Goal: Task Accomplishment & Management: Manage account settings

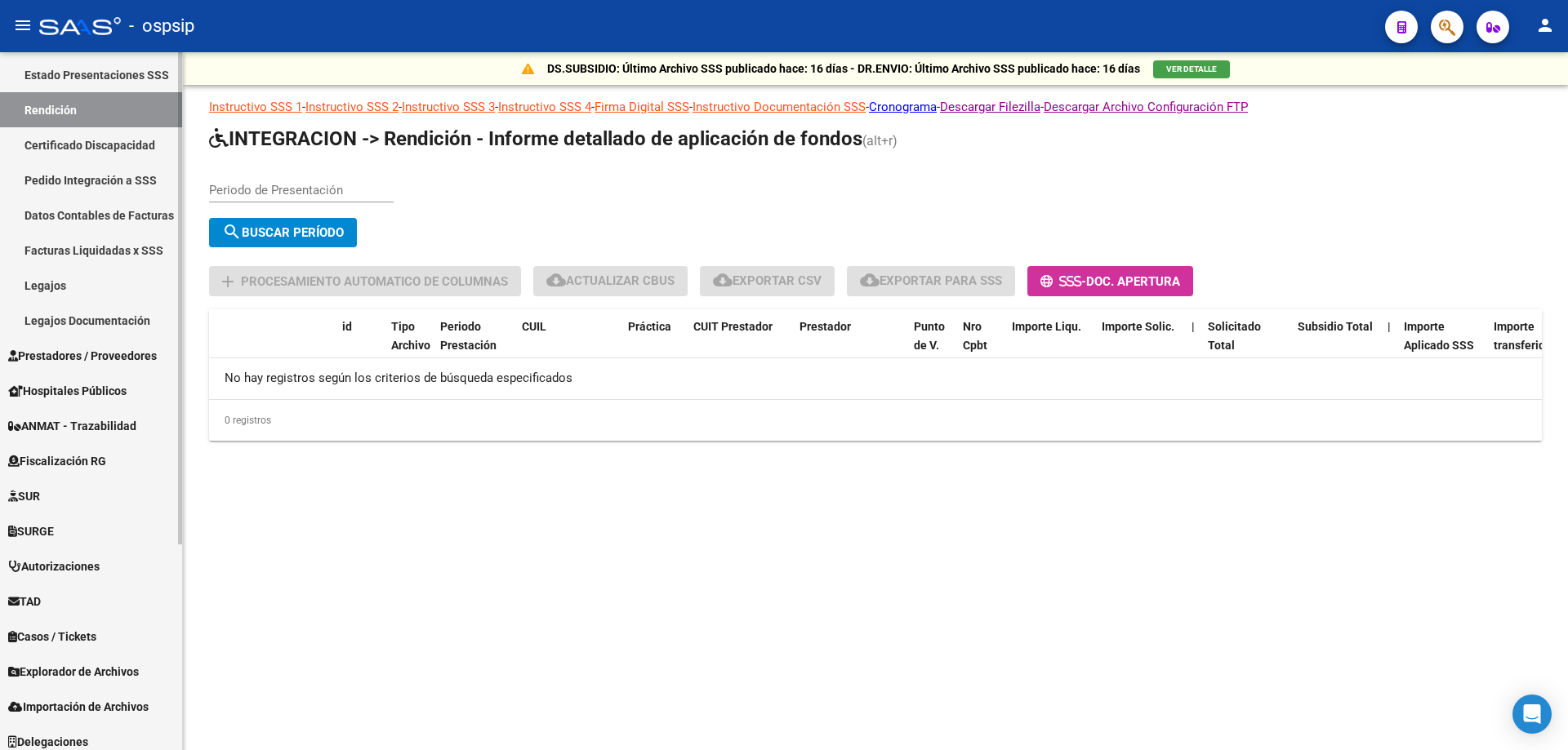
scroll to position [292, 0]
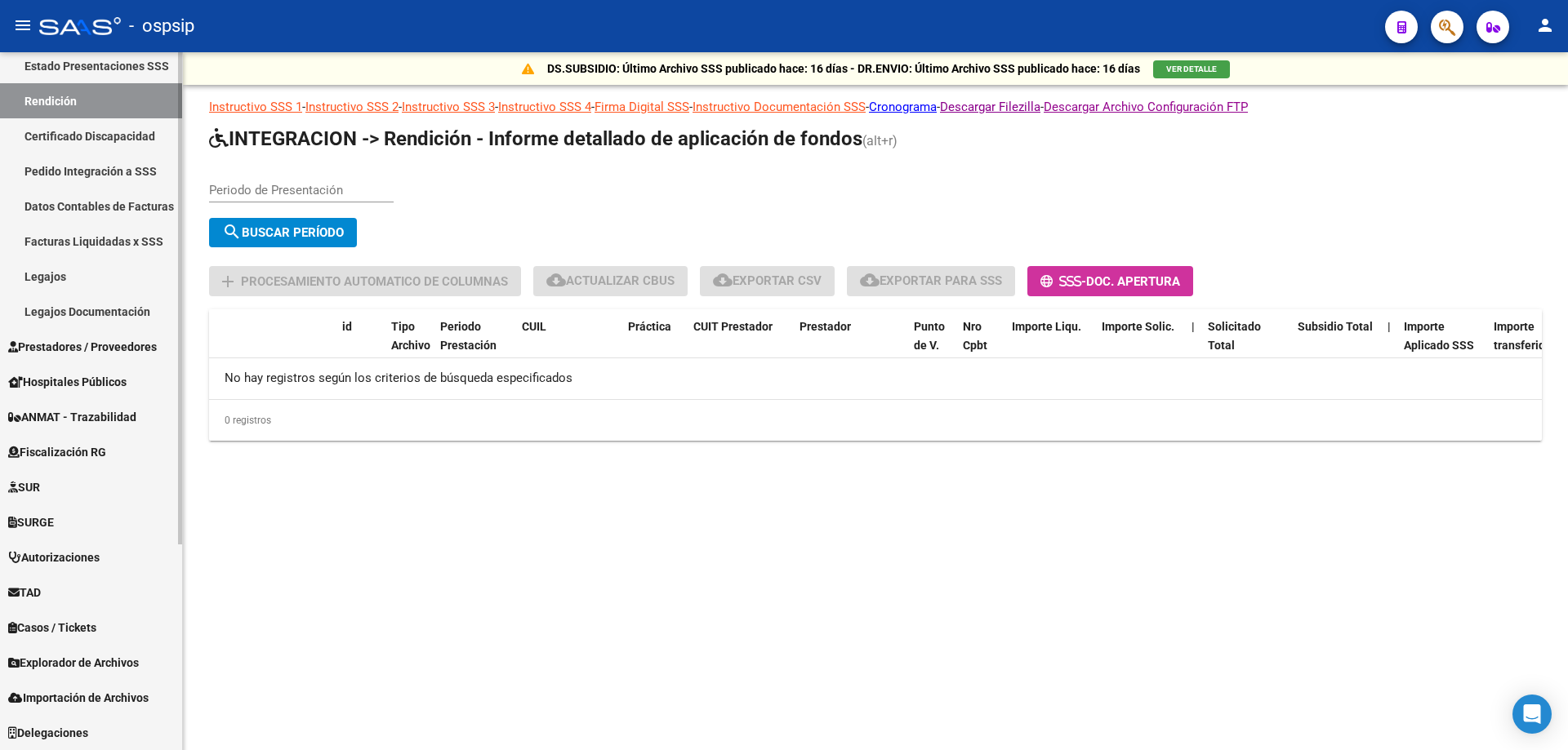
click at [43, 315] on link "Legajos Documentación" at bounding box center [91, 311] width 182 height 35
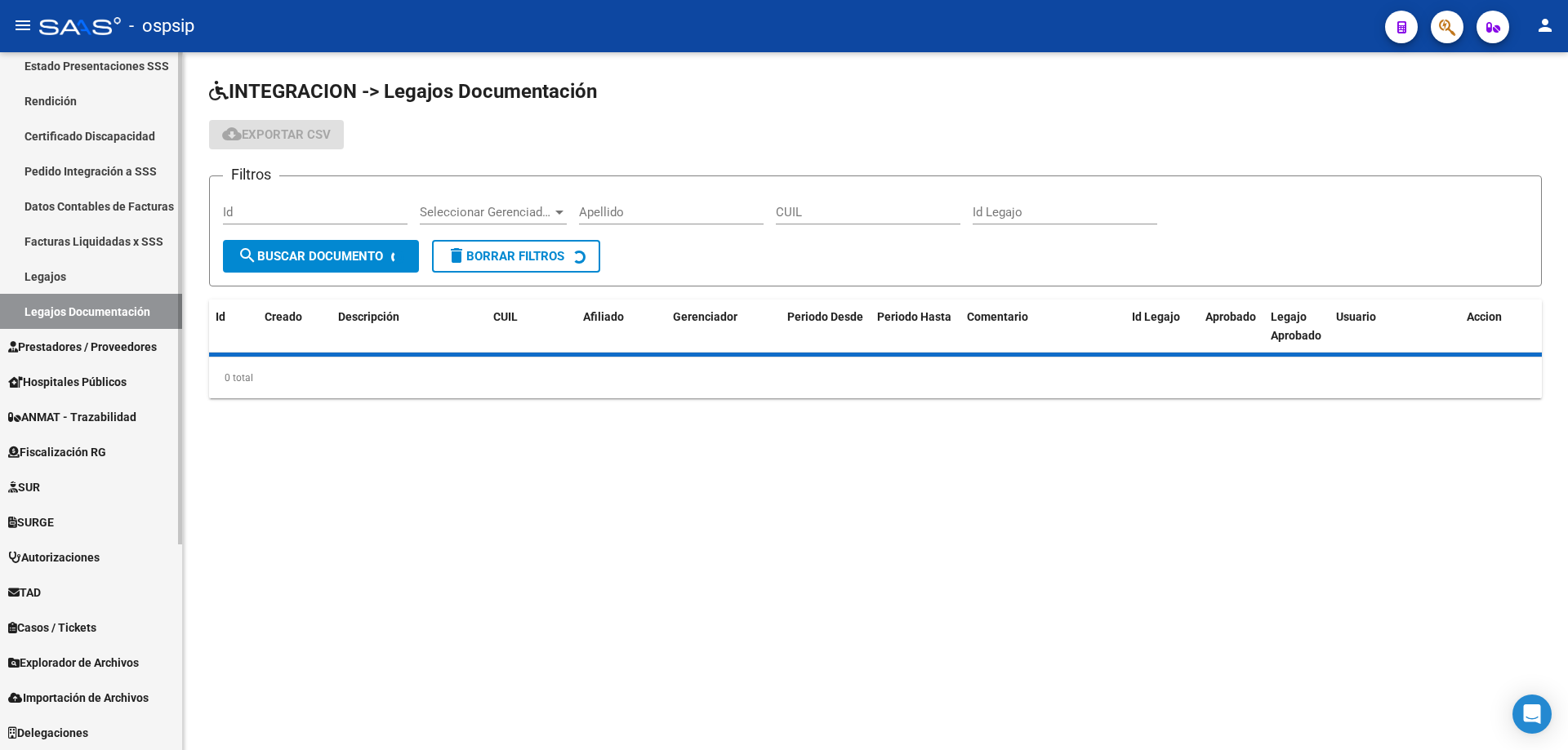
click at [57, 344] on span "Prestadores / Proveedores" at bounding box center [82, 347] width 149 height 18
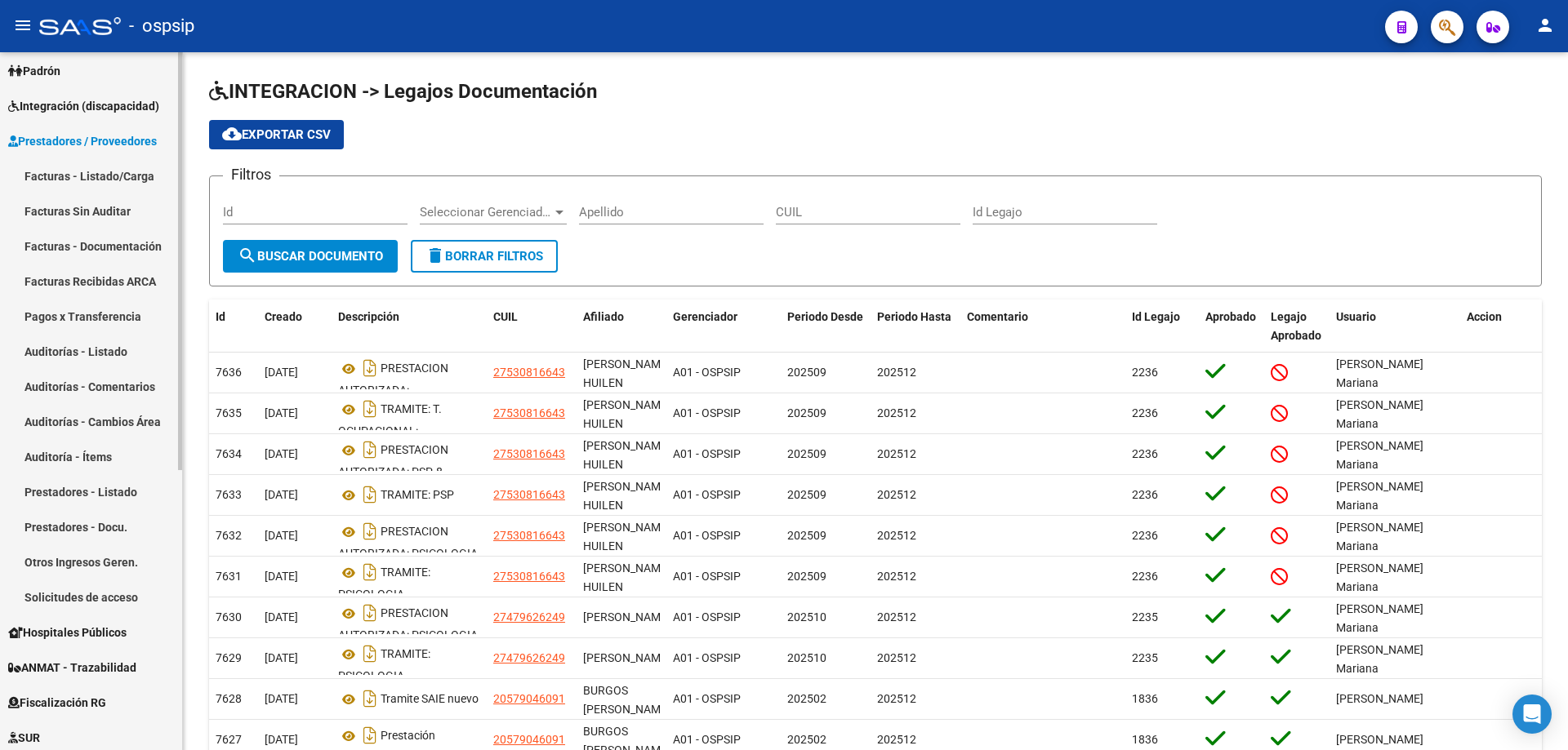
scroll to position [128, 0]
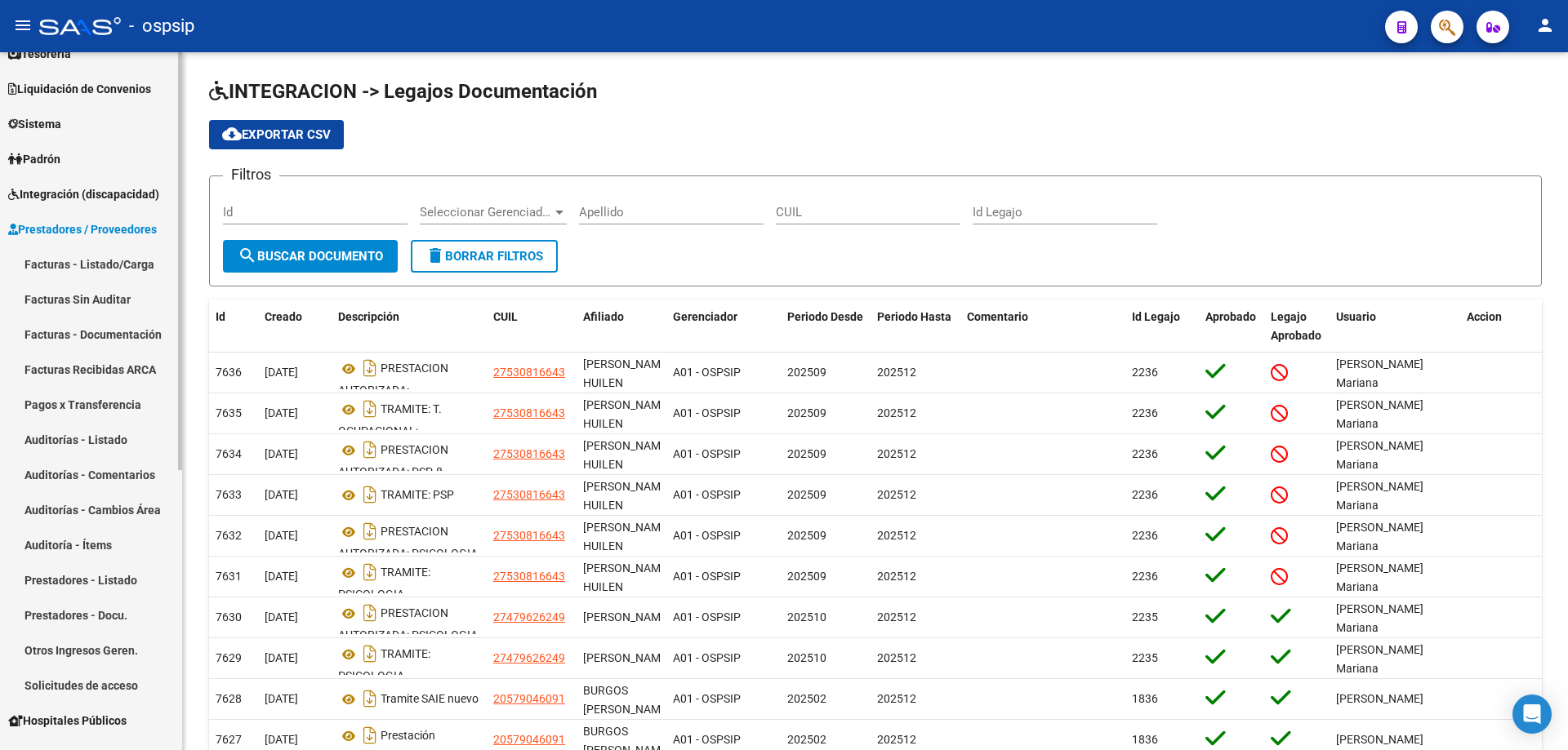
click at [76, 253] on link "Facturas - Listado/Carga" at bounding box center [91, 264] width 182 height 35
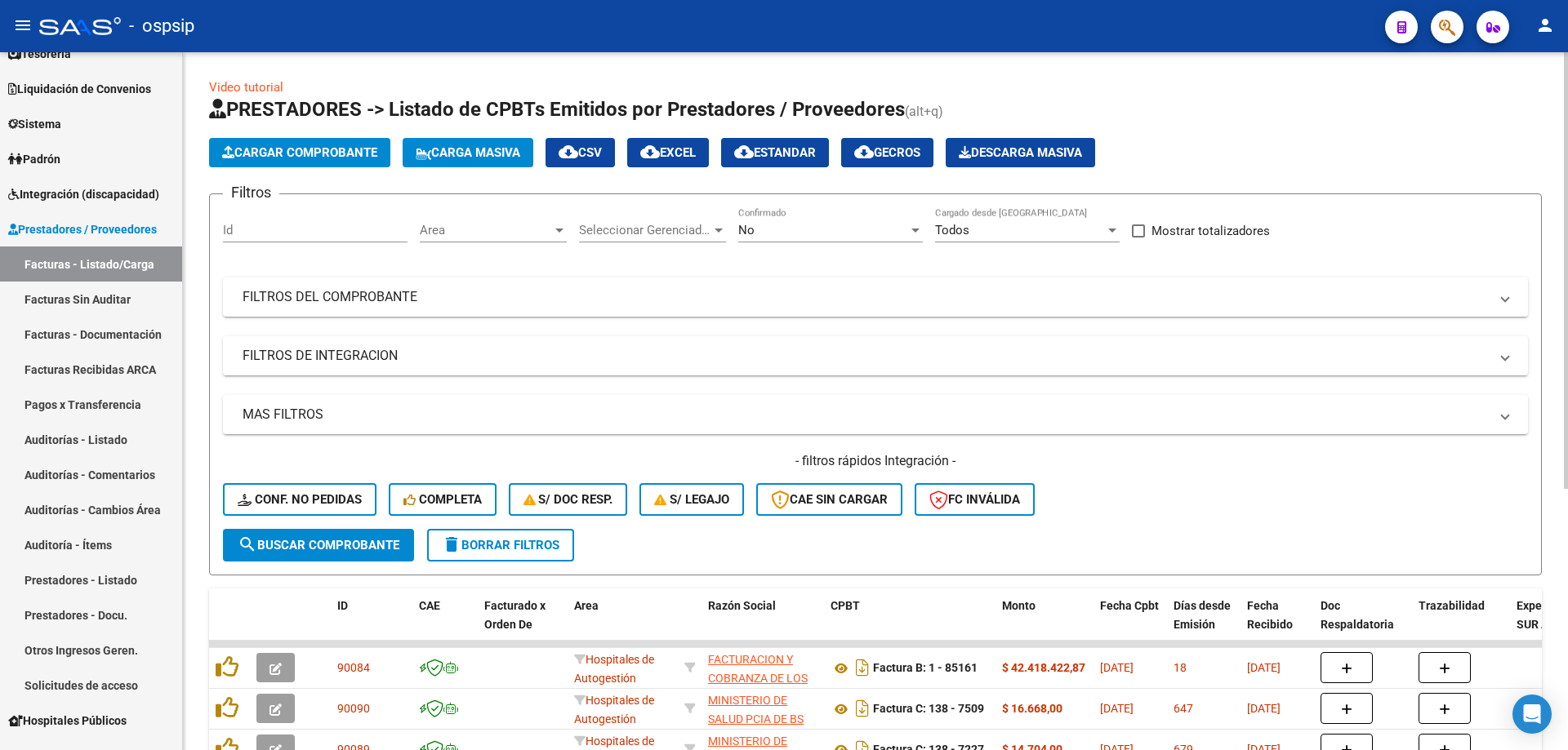
click at [770, 222] on div "No Confirmado" at bounding box center [830, 224] width 185 height 35
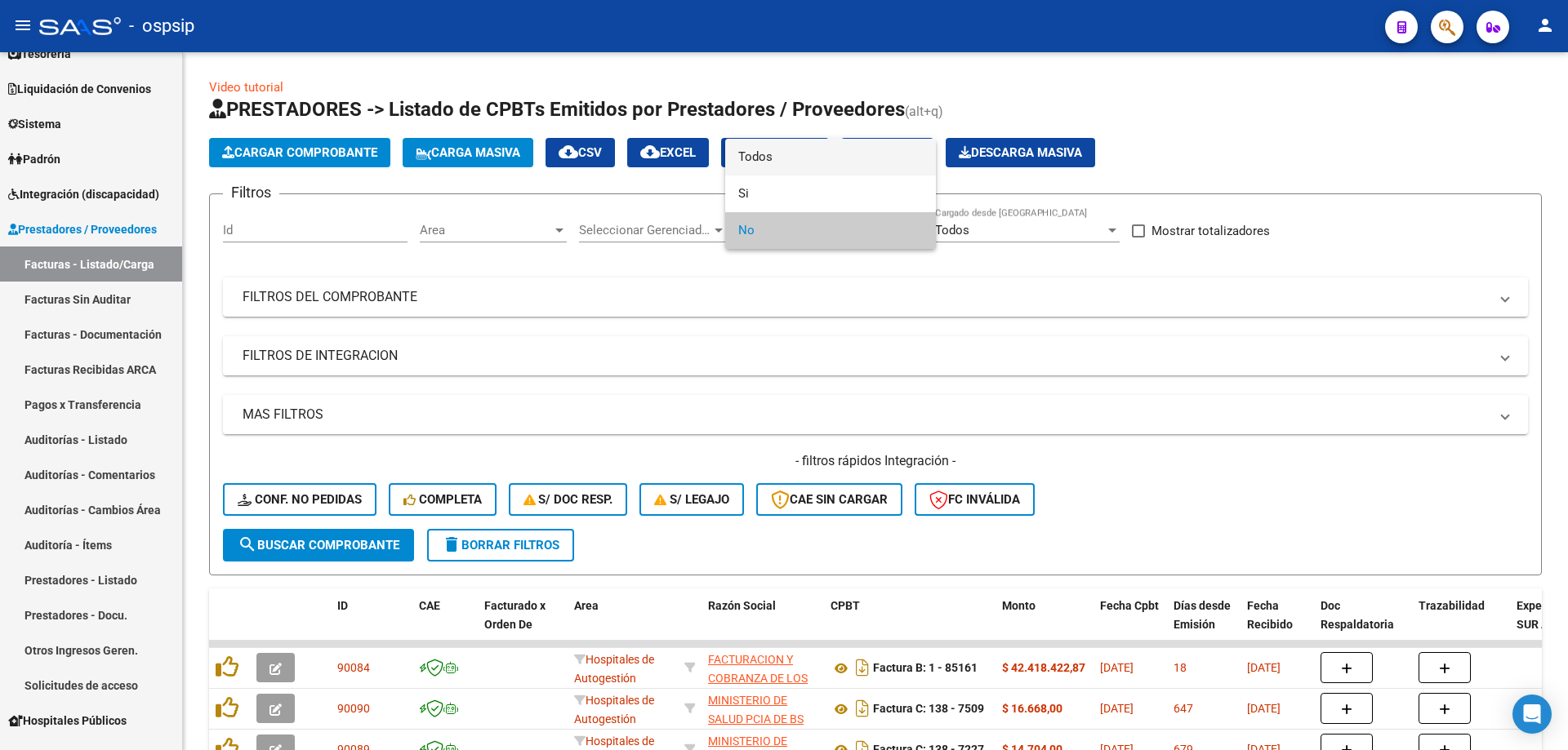
click at [774, 163] on span "Todos" at bounding box center [830, 157] width 185 height 37
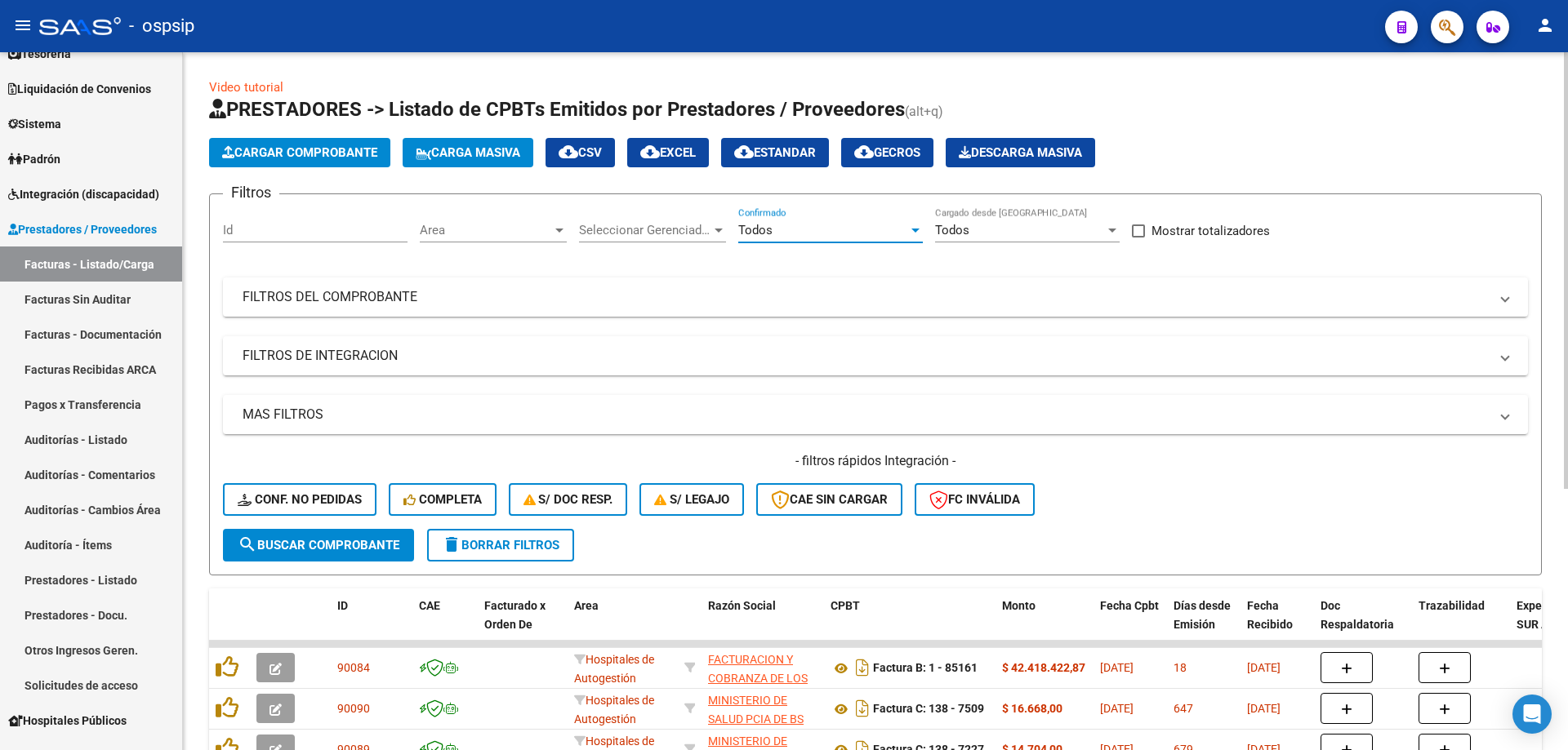
click at [661, 227] on span "Seleccionar Gerenciador" at bounding box center [645, 230] width 132 height 15
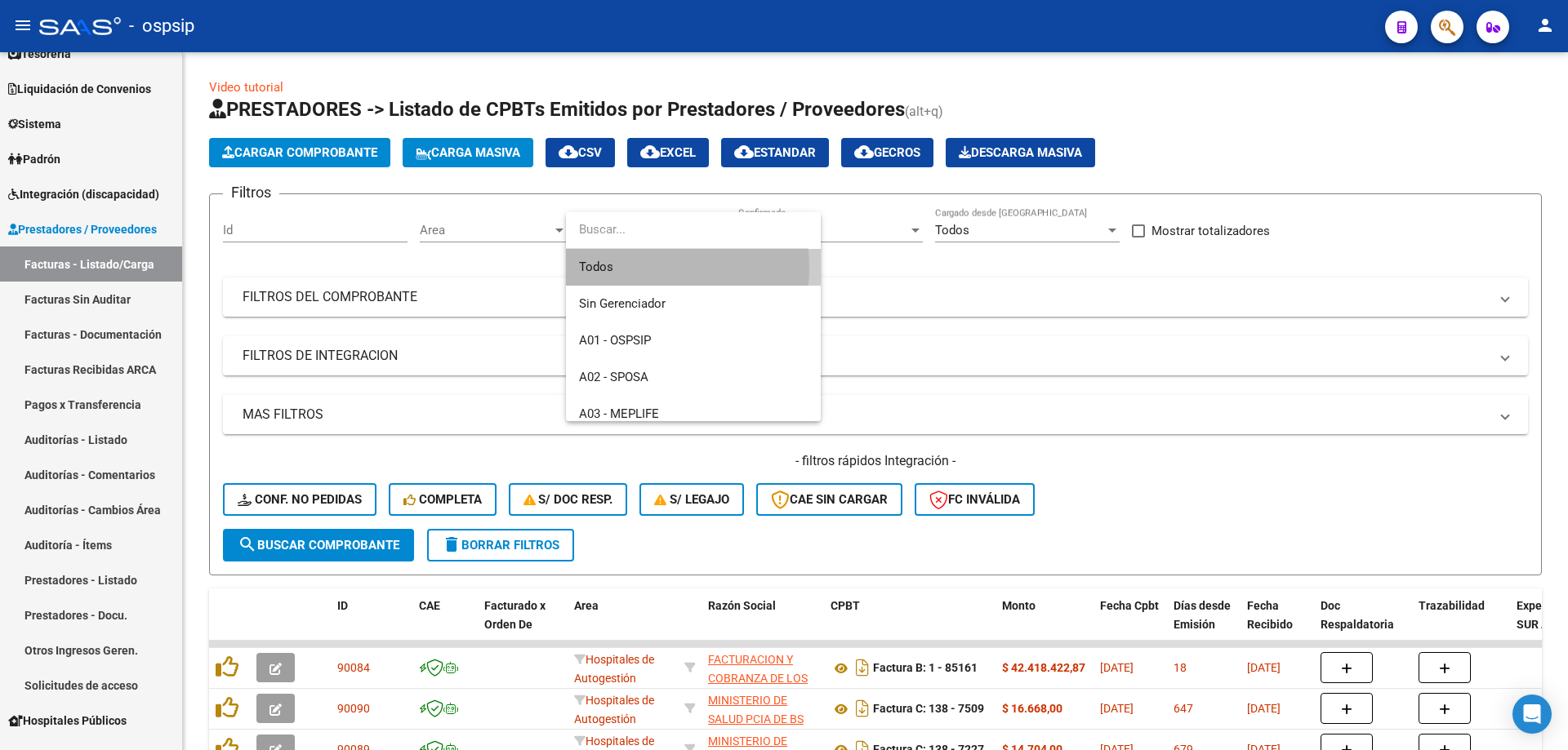
click at [651, 268] on span "Todos" at bounding box center [694, 267] width 228 height 37
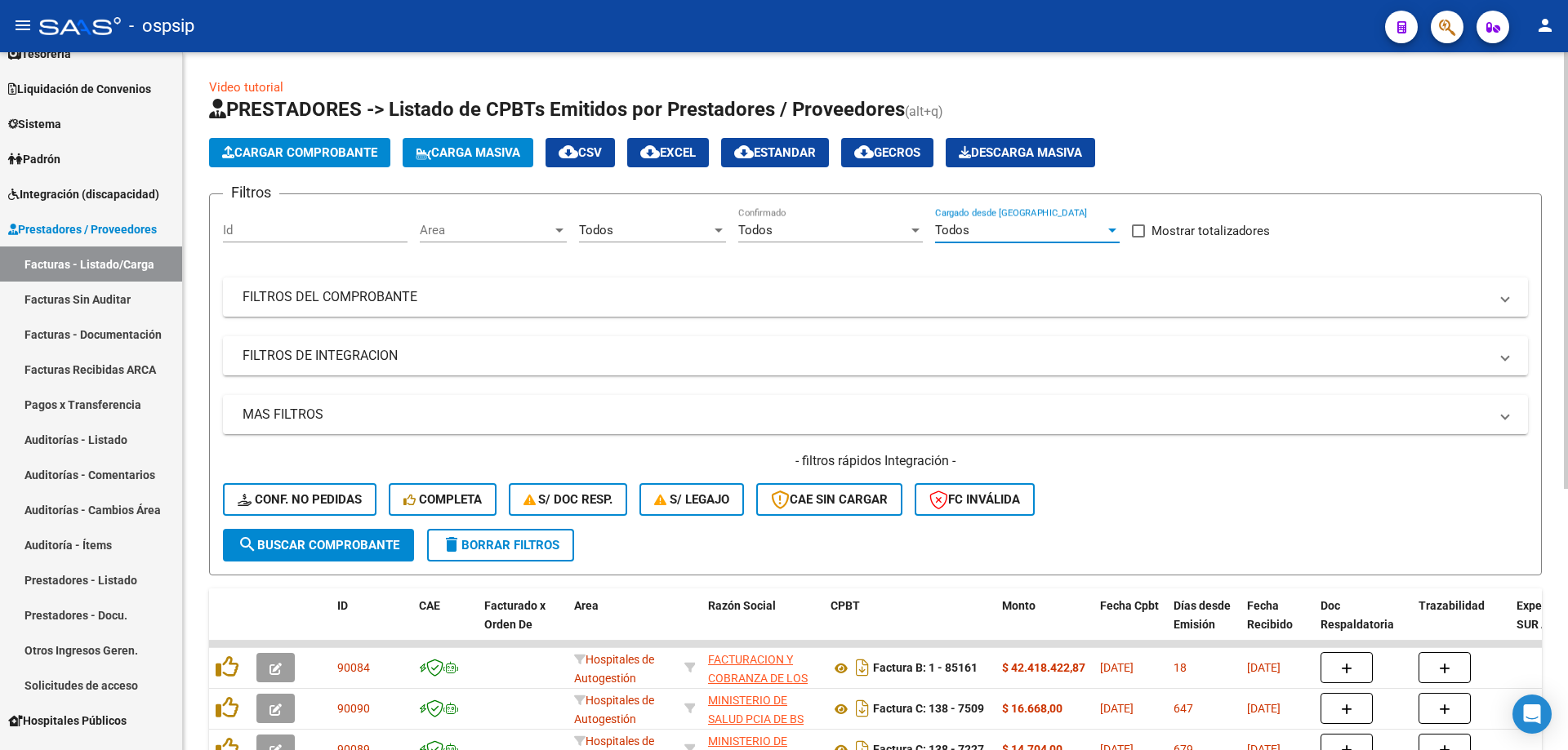
click at [960, 223] on span "Todos" at bounding box center [952, 230] width 35 height 15
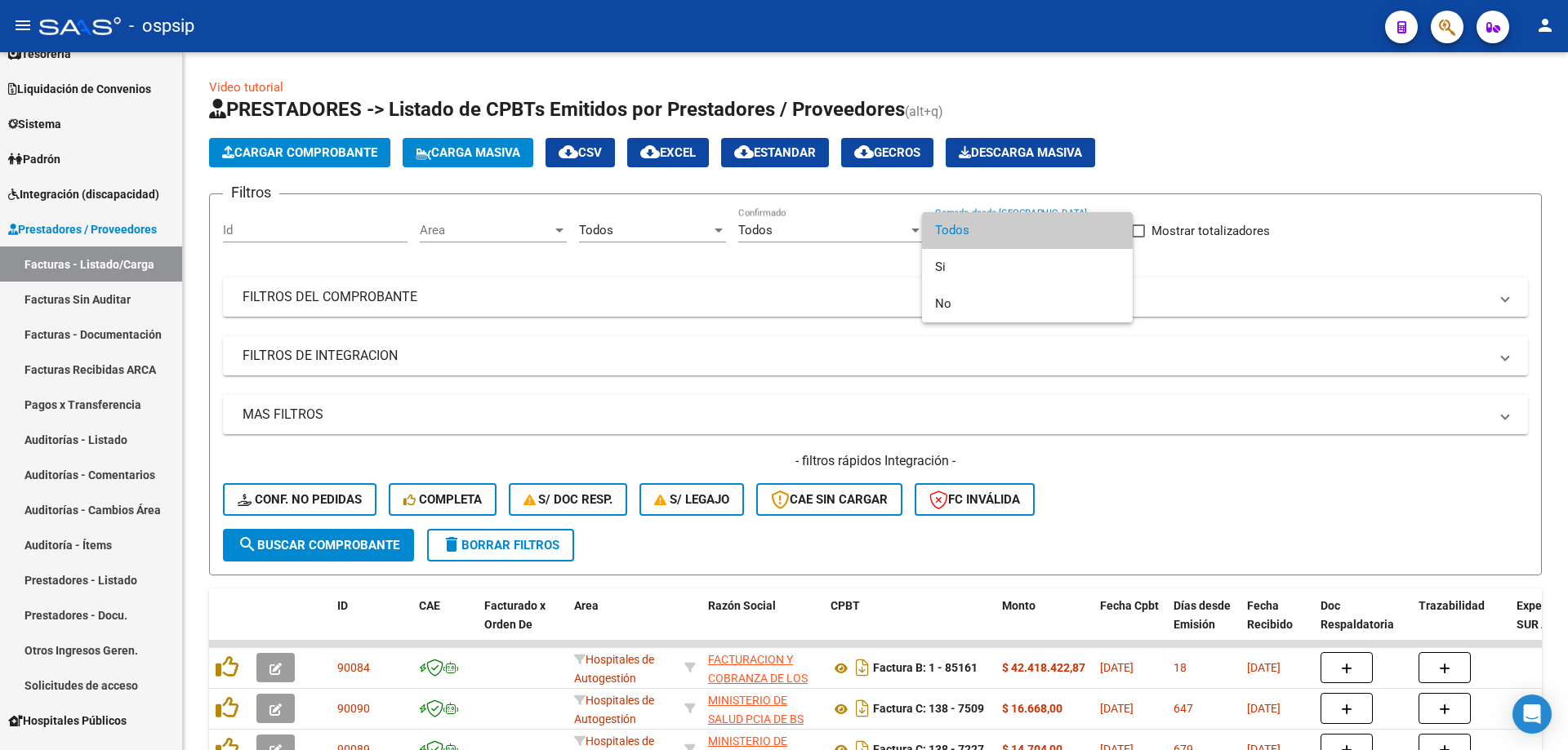
click at [985, 248] on span "Todos" at bounding box center [1027, 230] width 185 height 37
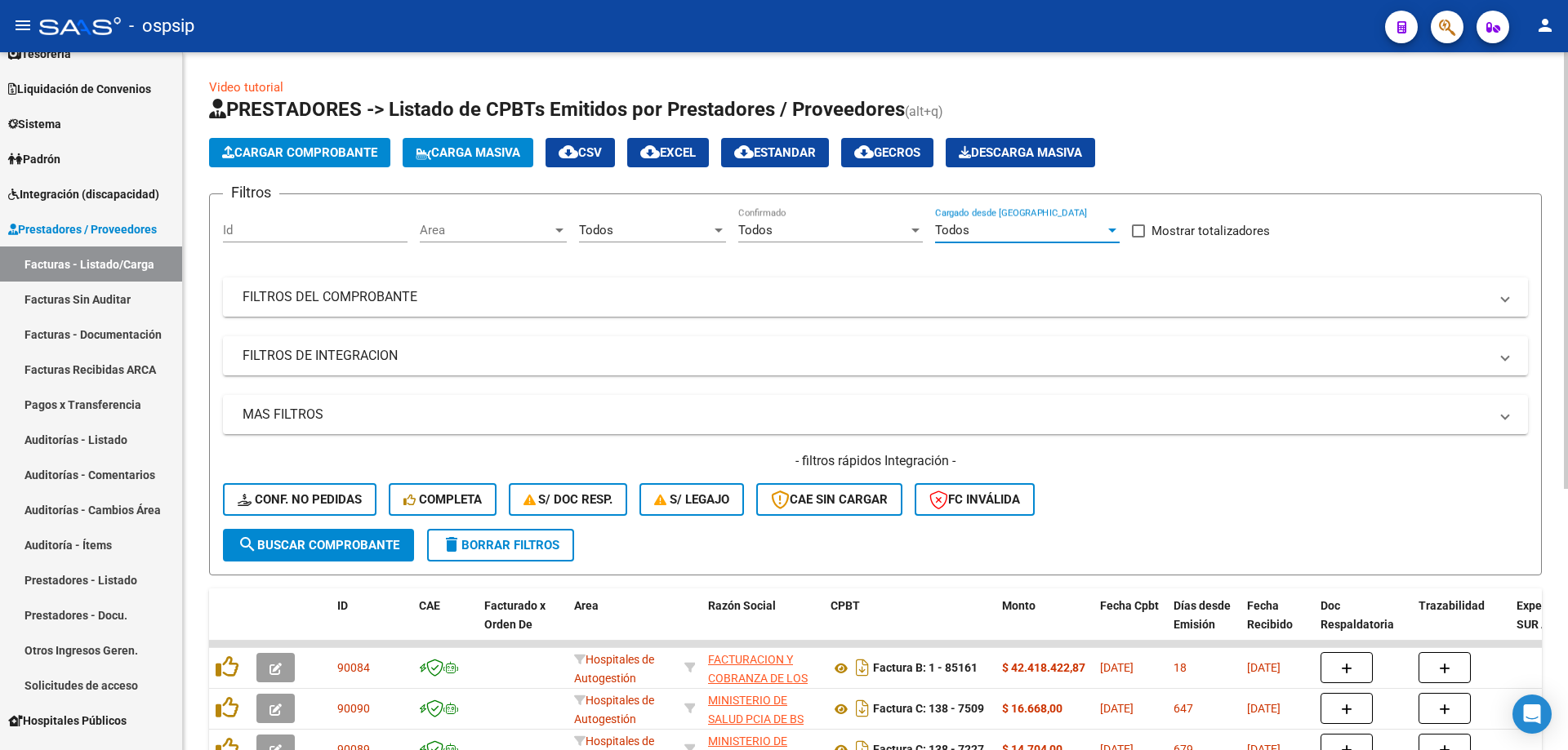
click at [703, 293] on mat-panel-title "FILTROS DEL COMPROBANTE" at bounding box center [865, 297] width 1246 height 18
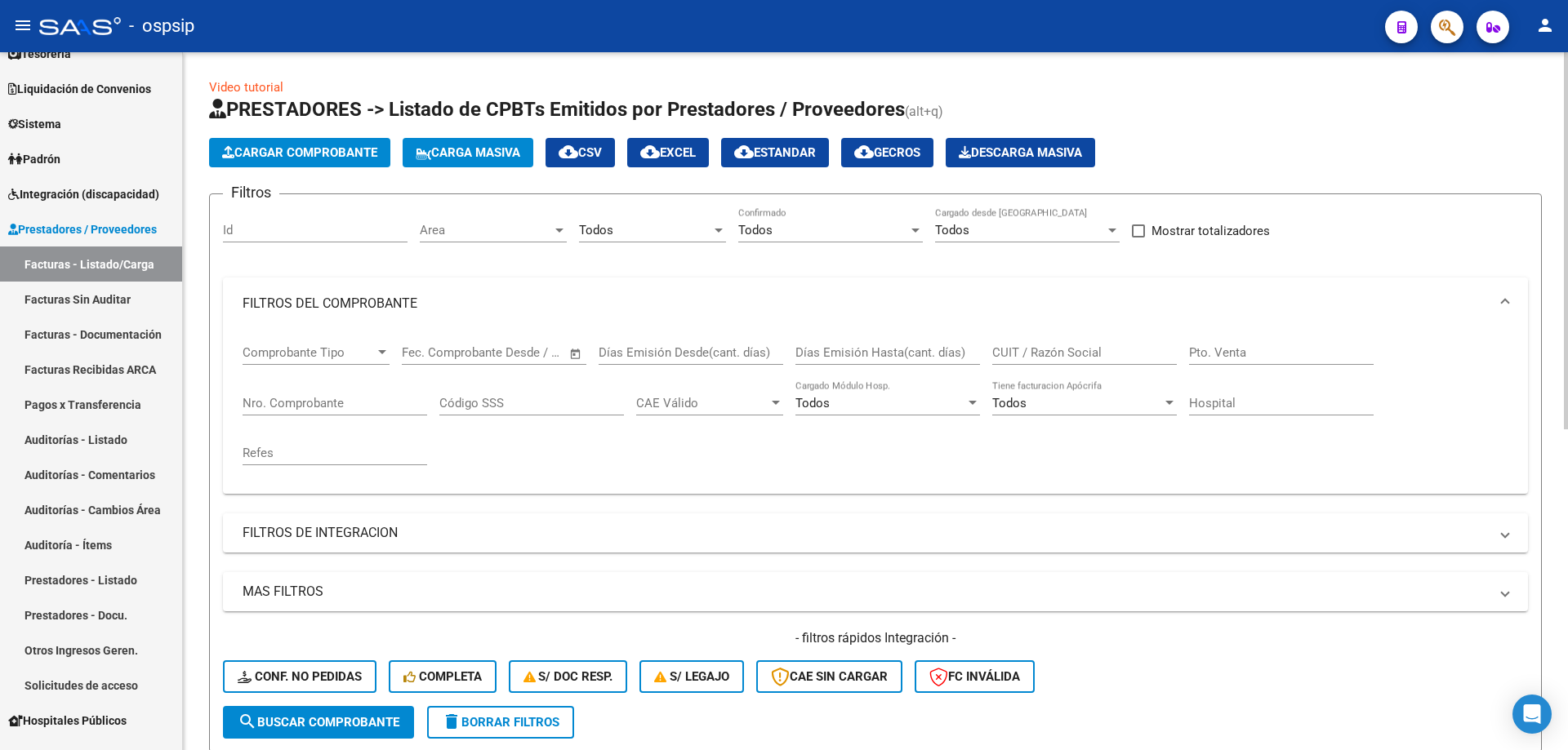
click at [1065, 361] on div "CUIT / Razón Social" at bounding box center [1084, 347] width 185 height 35
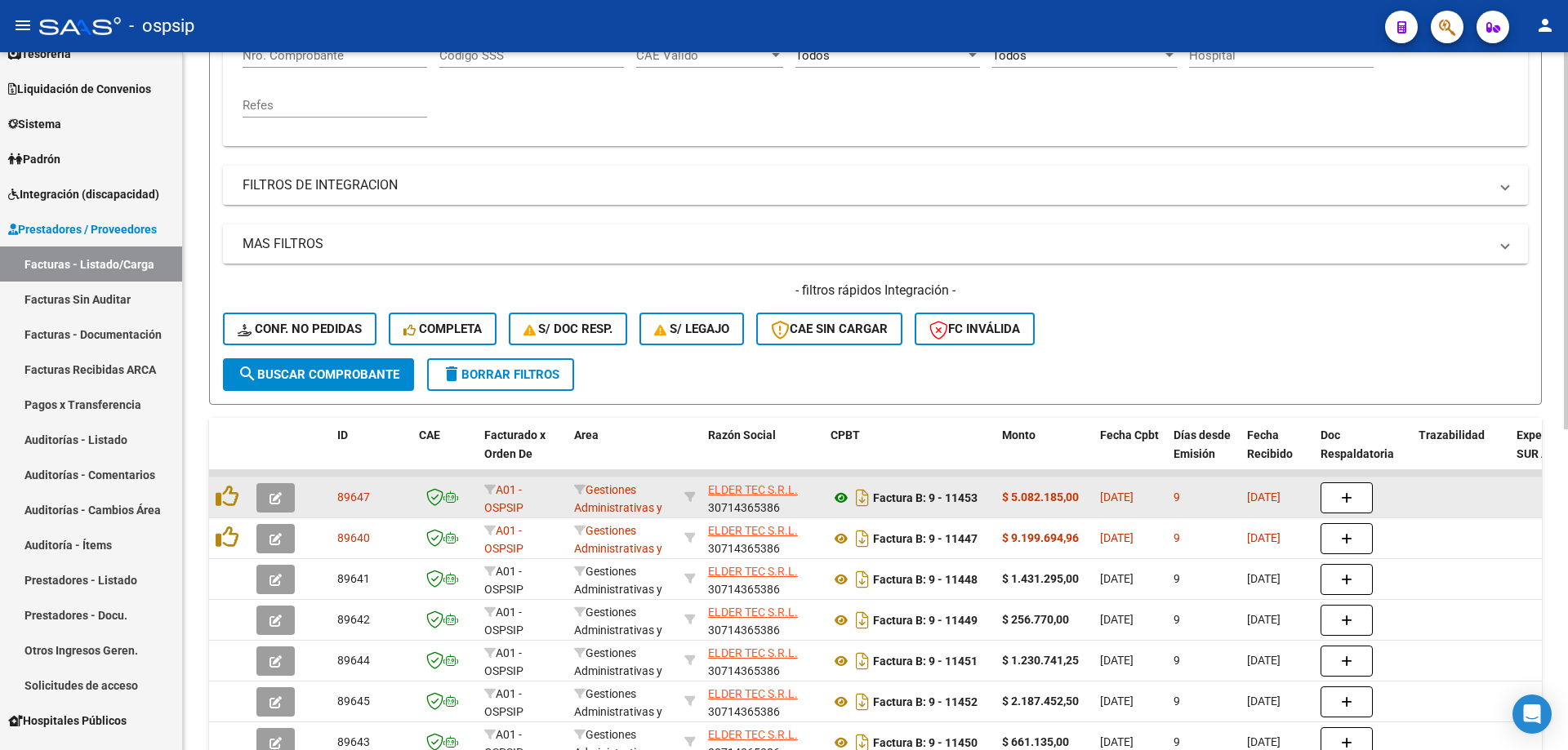
scroll to position [408, 0]
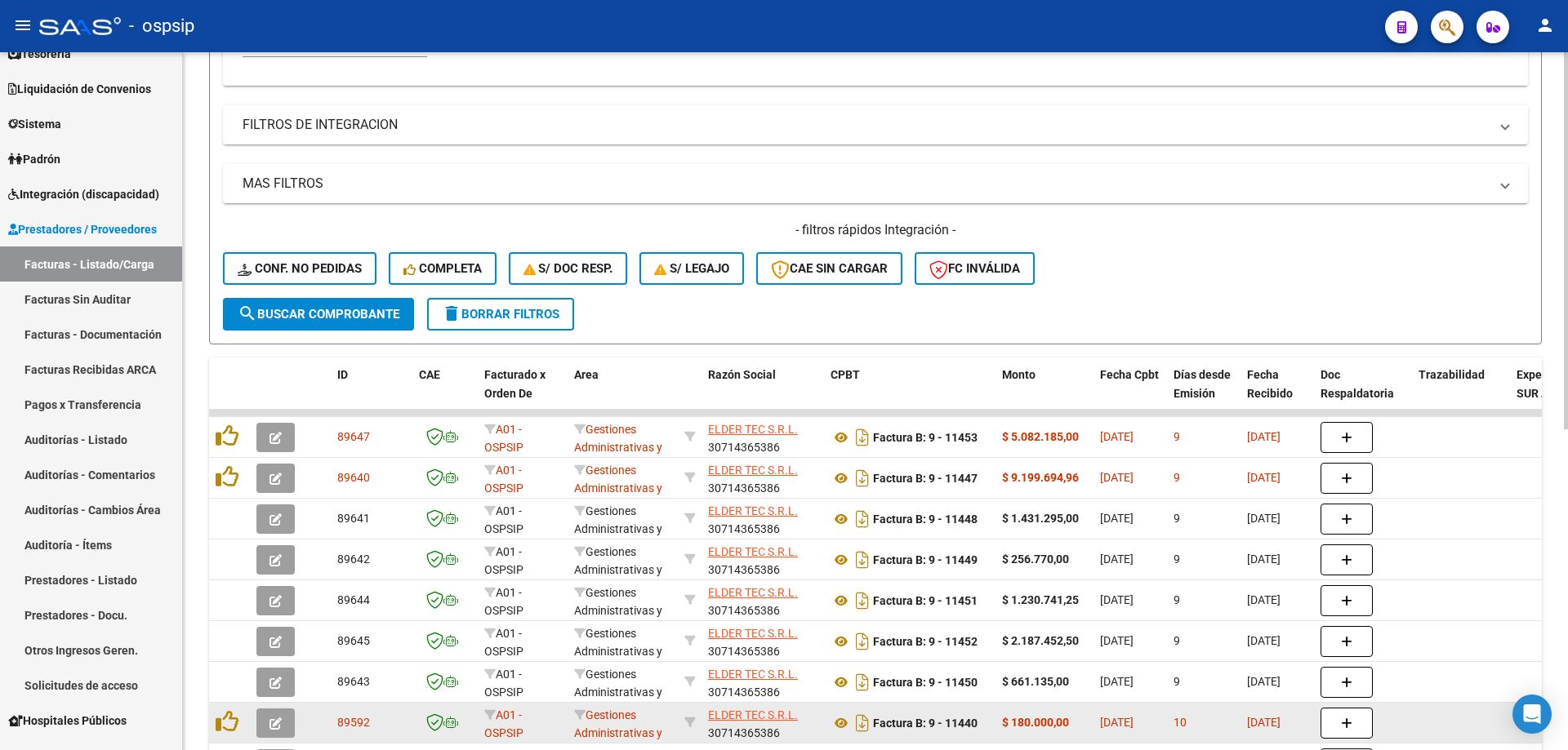
type input "elder"
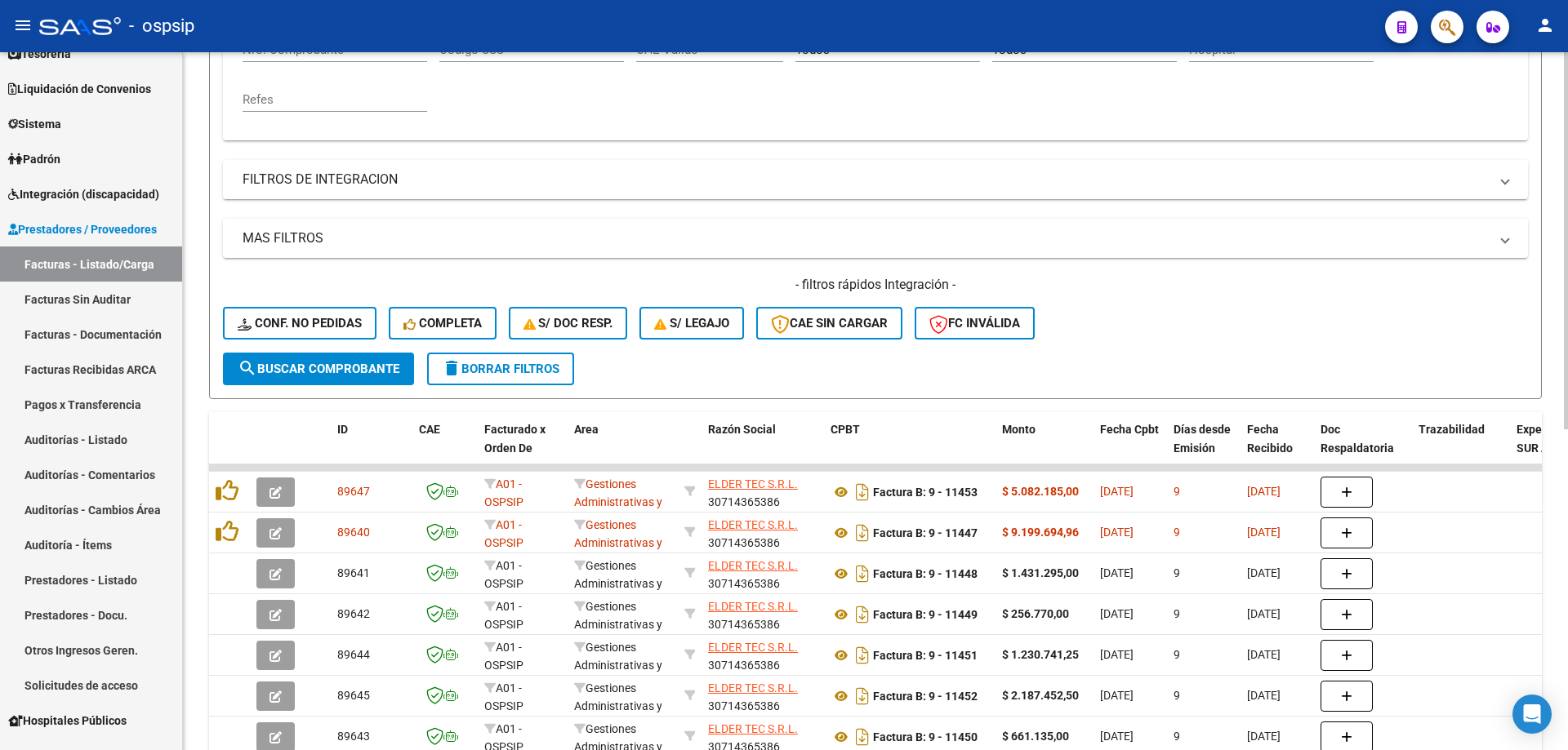
scroll to position [245, 0]
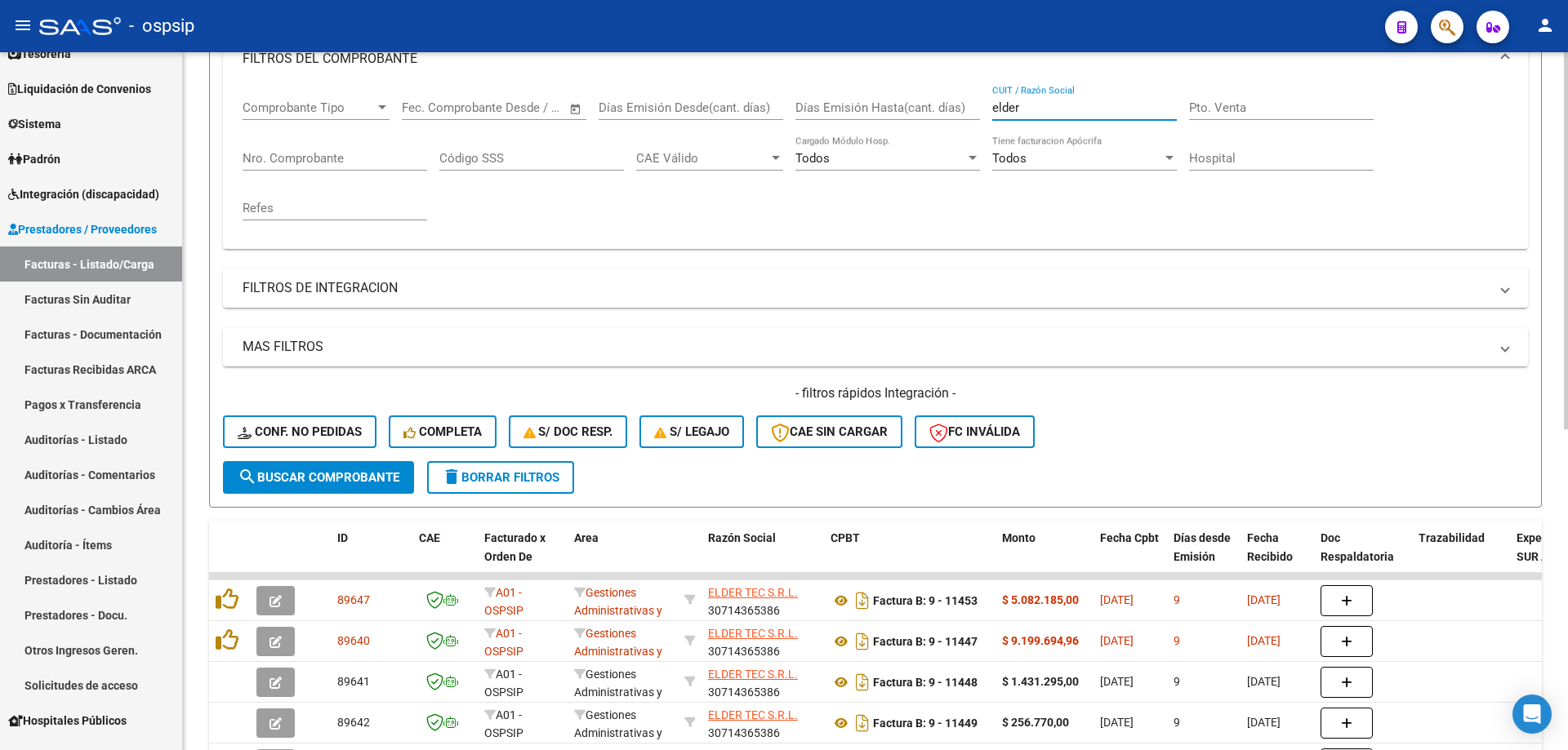
click at [334, 161] on input "Nro. Comprobante" at bounding box center [334, 159] width 185 height 15
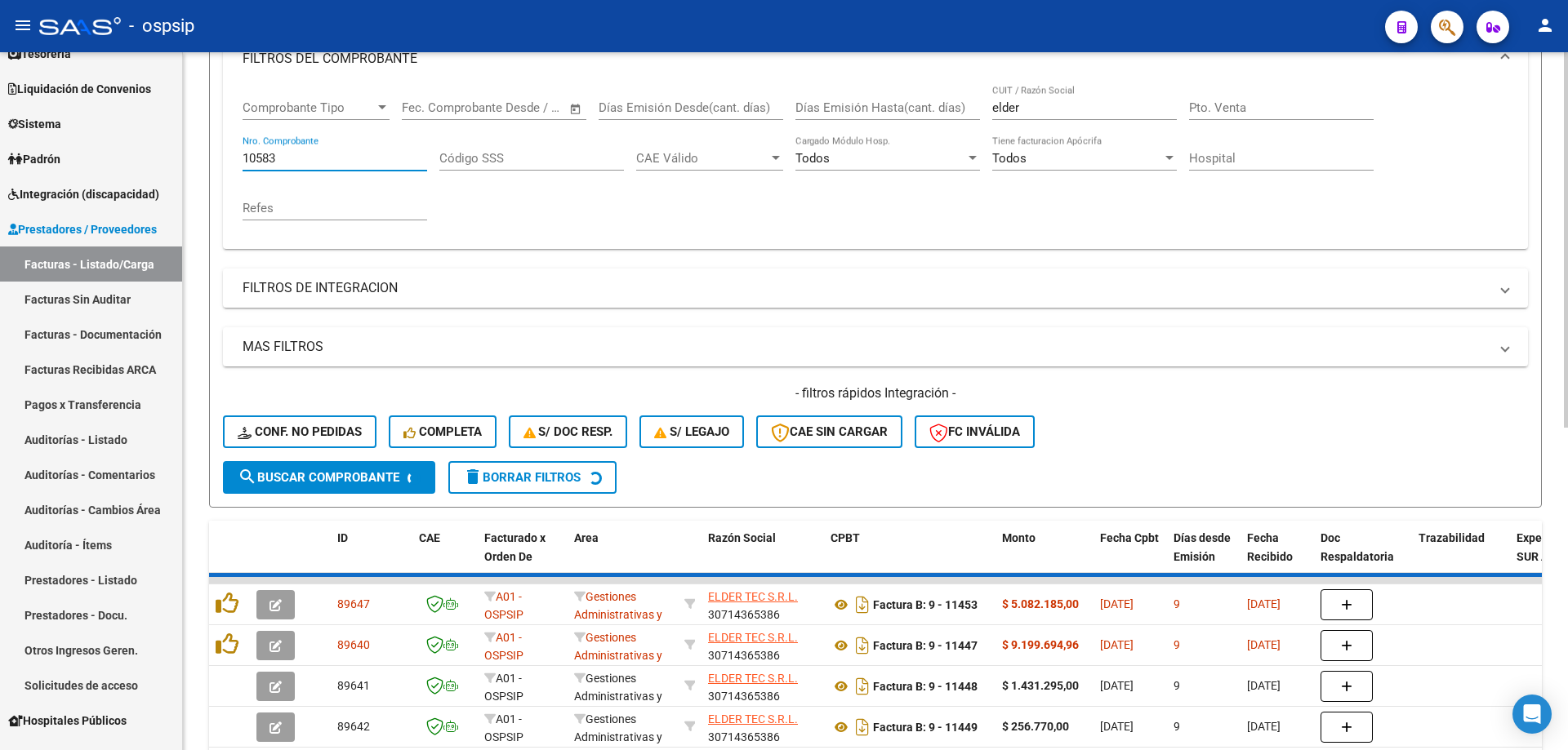
scroll to position [227, 0]
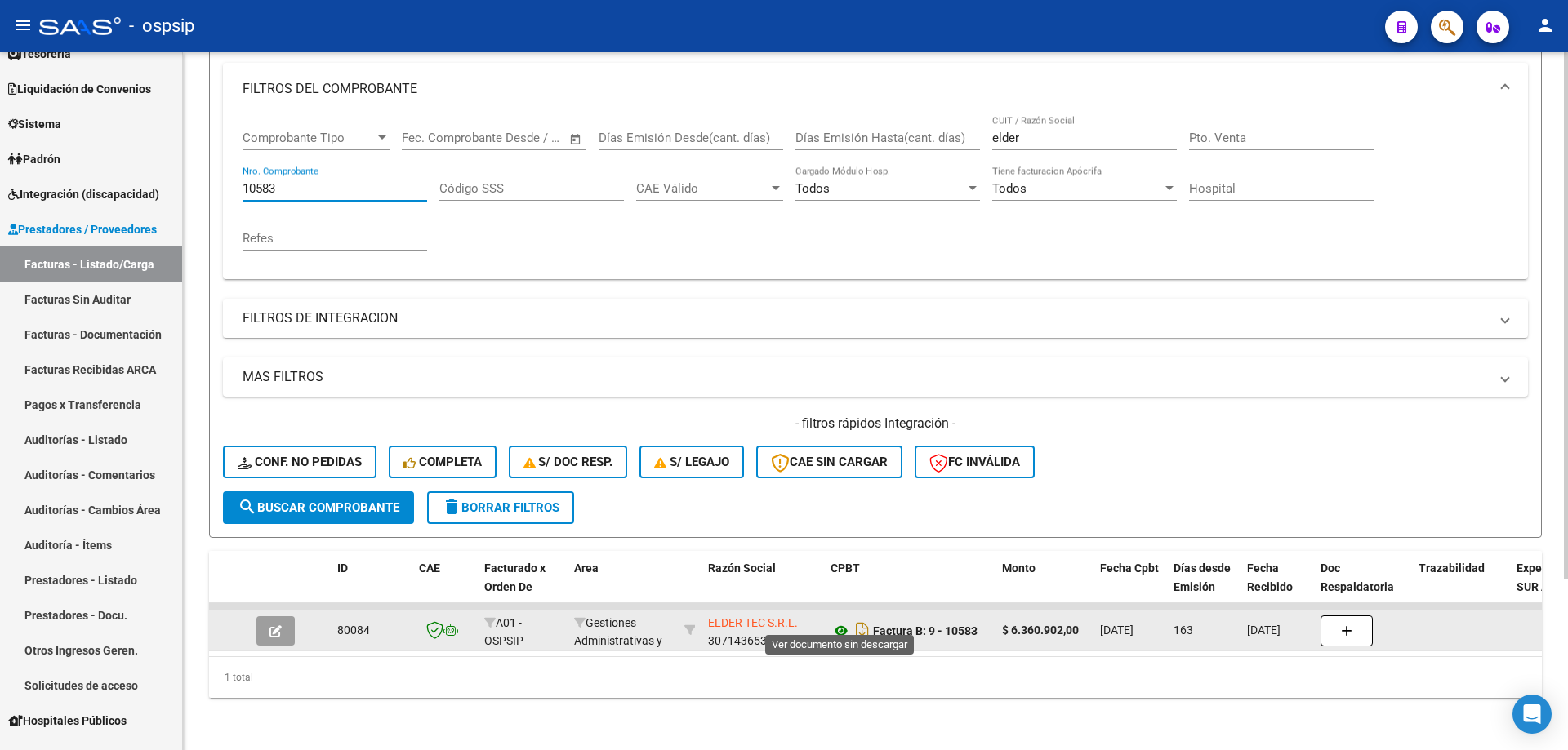
type input "10583"
click at [842, 623] on icon at bounding box center [842, 631] width 21 height 20
